Goal: Task Accomplishment & Management: Manage account settings

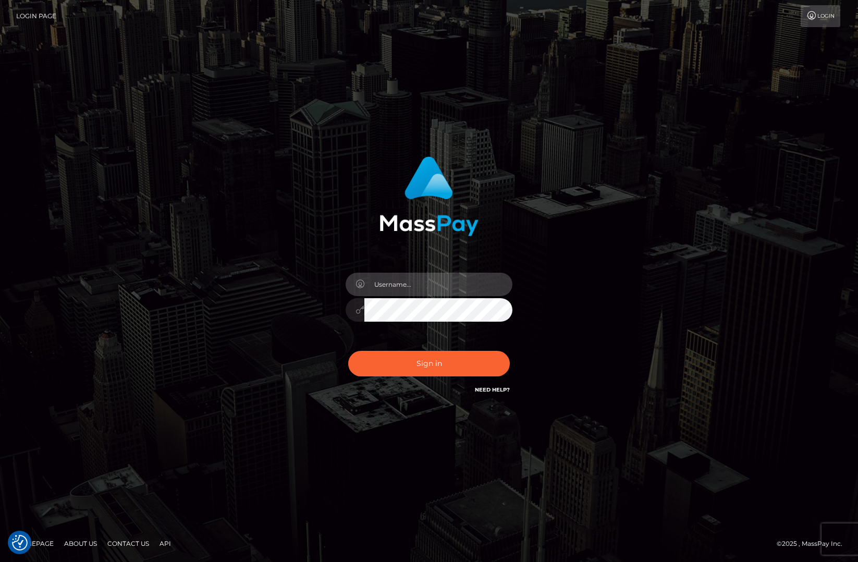
click at [408, 287] on input "text" at bounding box center [438, 284] width 148 height 23
type input "Cam Beaulieu"
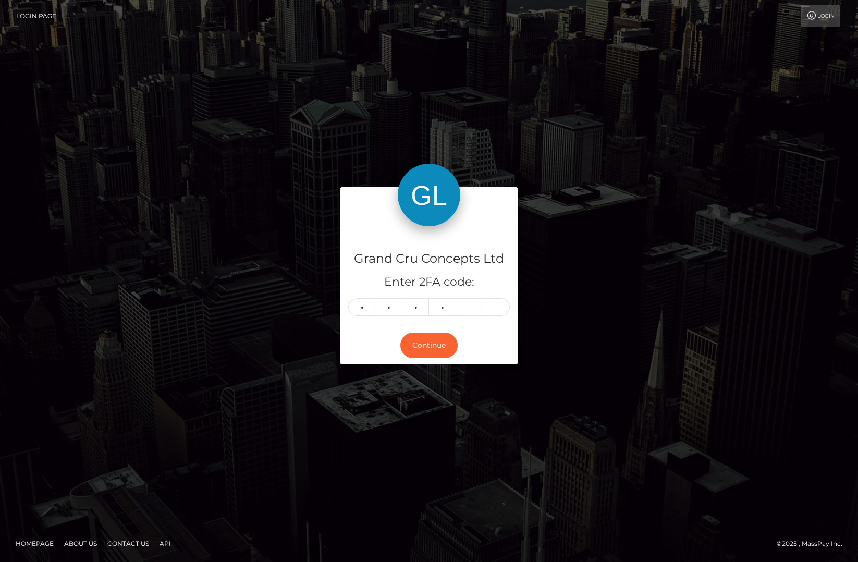
type input "9"
type input "3"
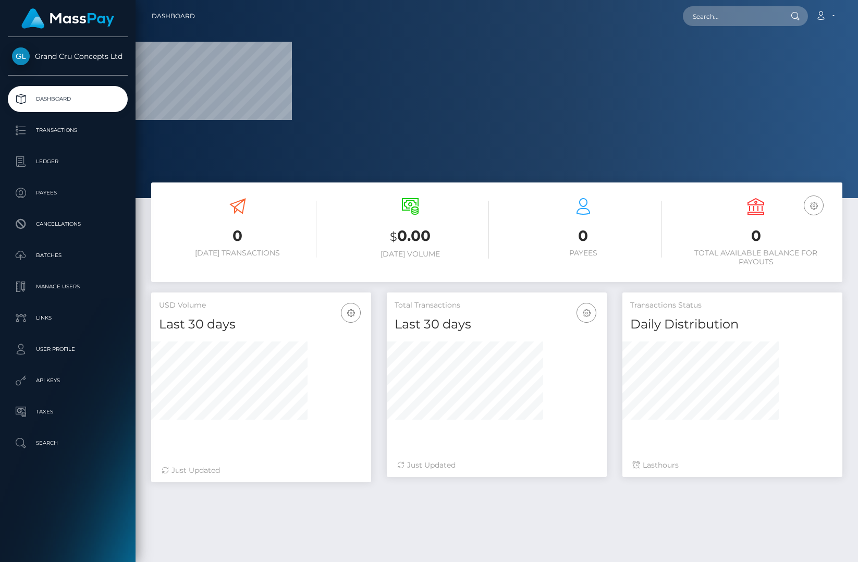
click at [754, 237] on h3 "0" at bounding box center [756, 236] width 157 height 20
click at [815, 203] on icon "button" at bounding box center [814, 205] width 13 height 13
click at [50, 165] on p "Ledger" at bounding box center [68, 162] width 112 height 16
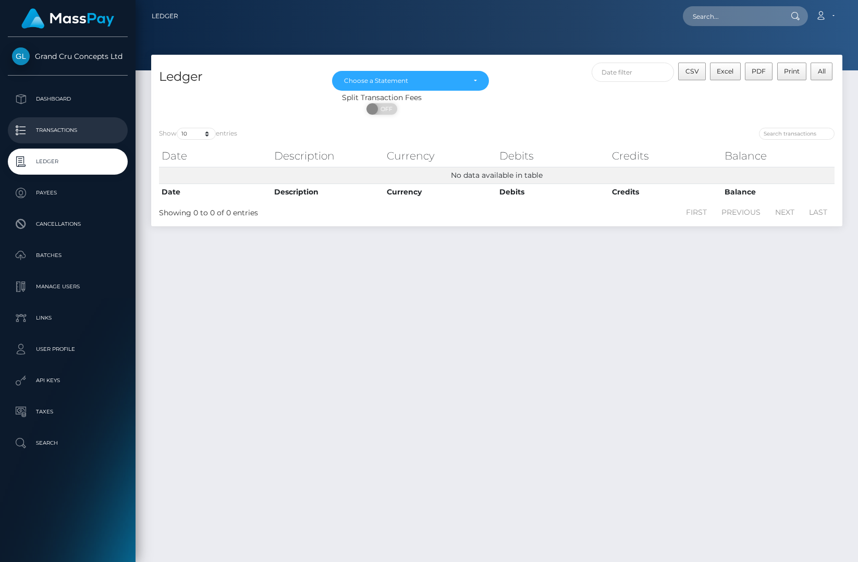
click at [45, 127] on p "Transactions" at bounding box center [68, 131] width 112 height 16
